Goal: Information Seeking & Learning: Learn about a topic

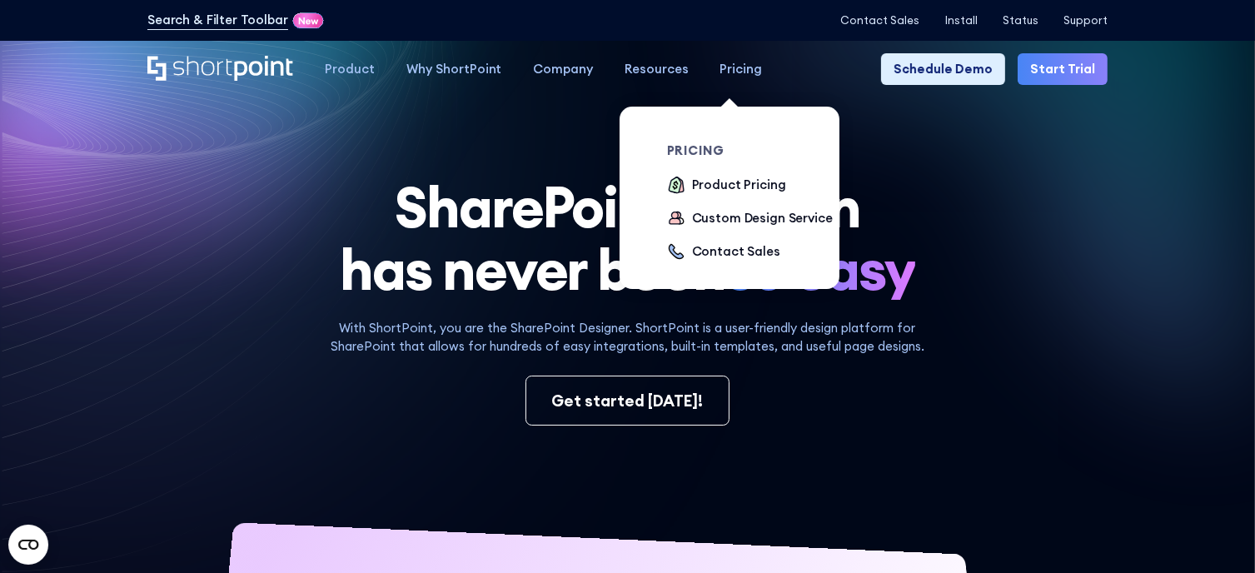
click at [736, 65] on div "Pricing" at bounding box center [741, 69] width 42 height 19
click at [699, 191] on div "Product Pricing" at bounding box center [739, 185] width 94 height 19
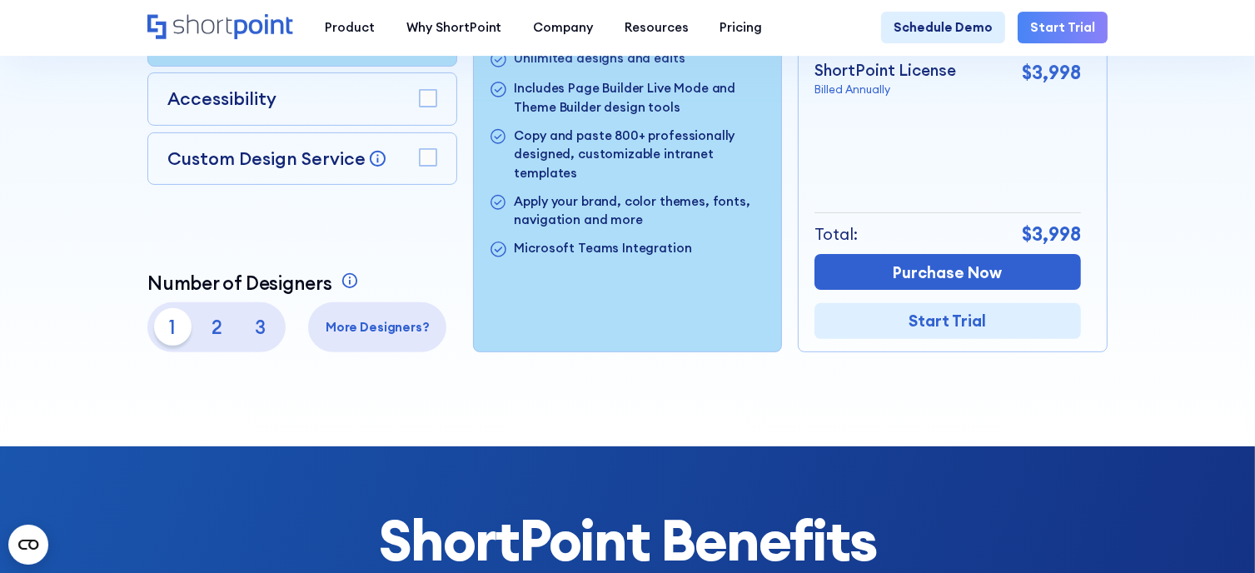
scroll to position [500, 0]
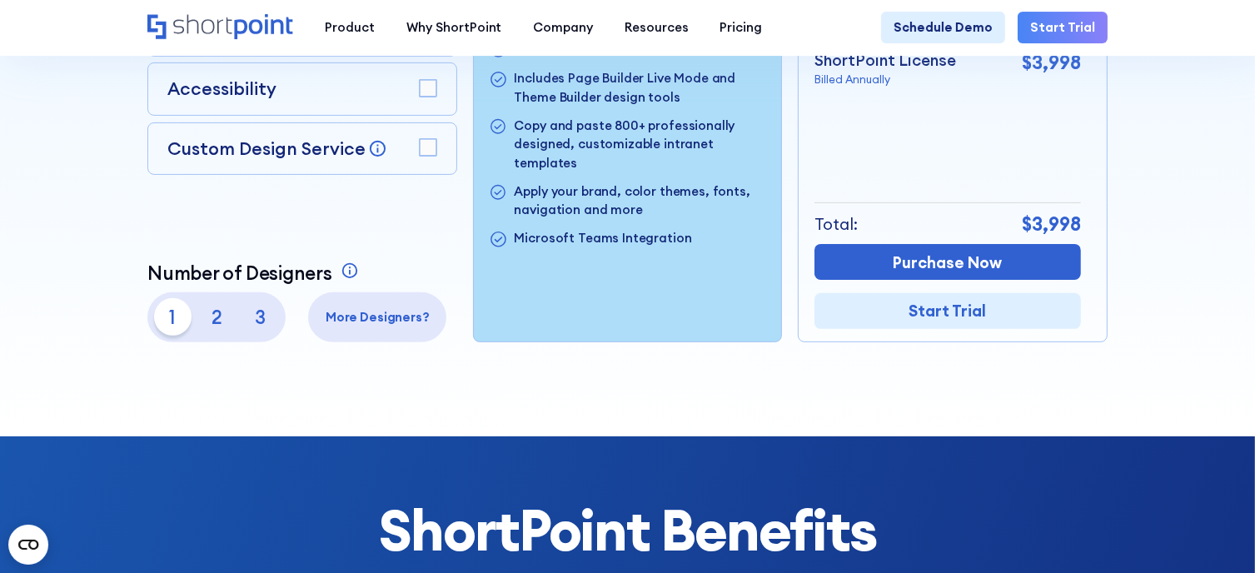
click at [207, 323] on p "2" at bounding box center [215, 316] width 37 height 37
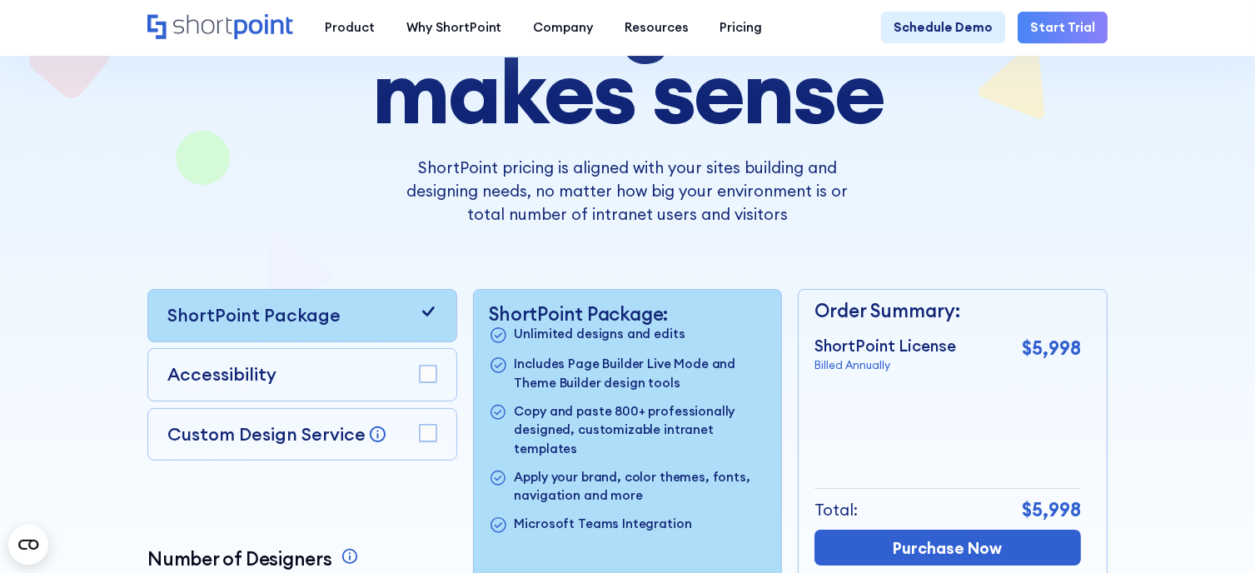
scroll to position [416, 0]
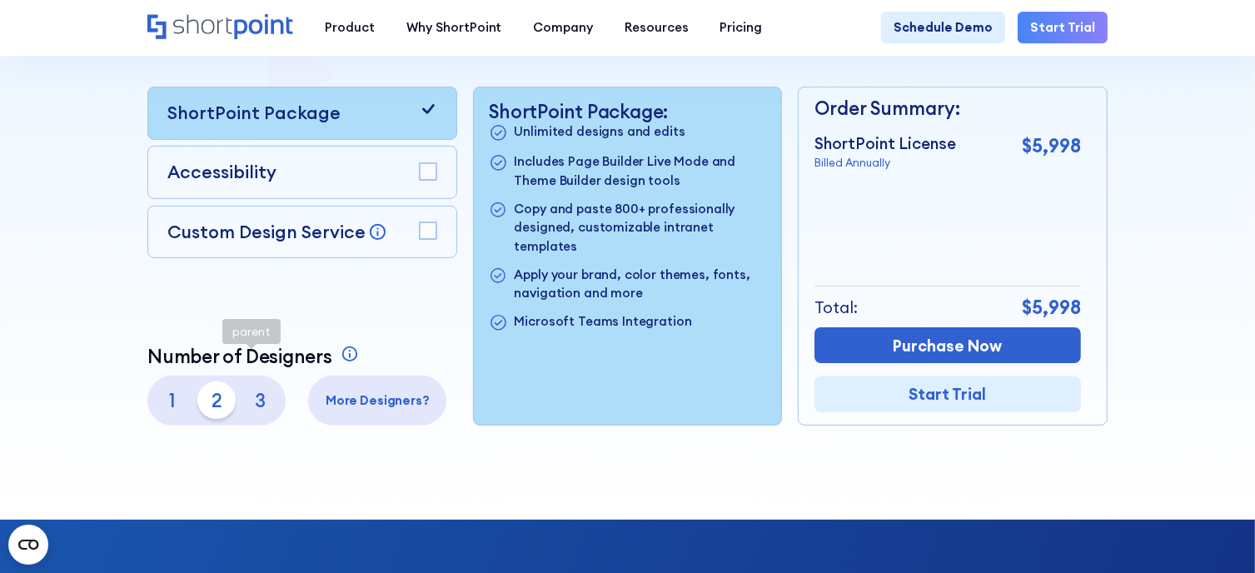
click at [170, 409] on p "1" at bounding box center [172, 399] width 37 height 37
click at [266, 408] on p "3" at bounding box center [260, 399] width 37 height 37
click at [164, 411] on p "1" at bounding box center [172, 399] width 37 height 37
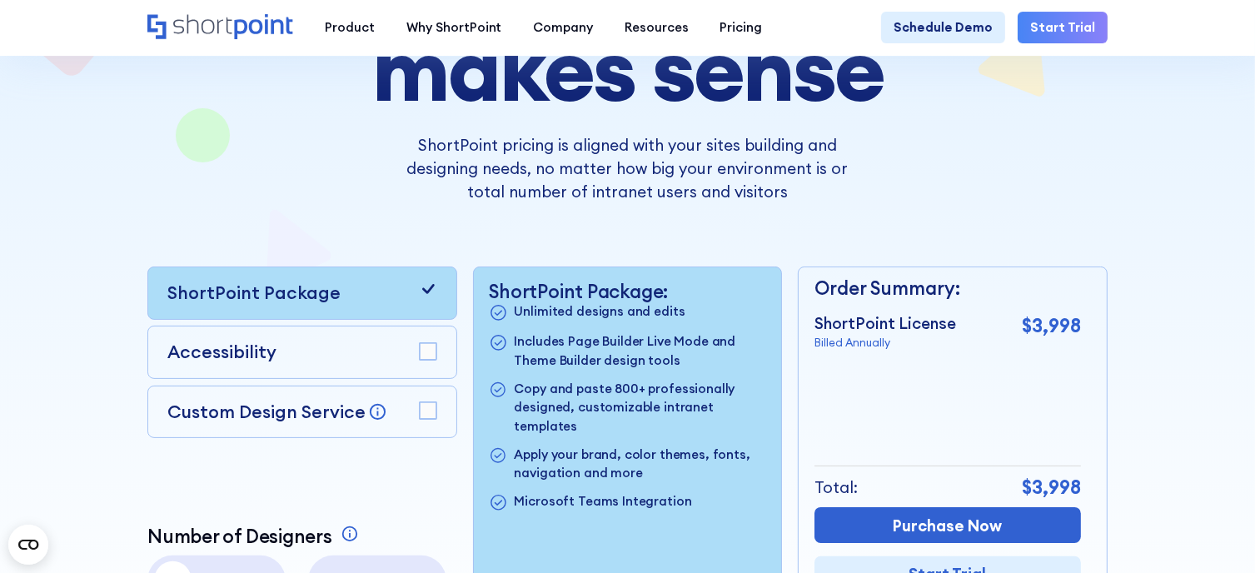
scroll to position [250, 0]
